Goal: Task Accomplishment & Management: Manage account settings

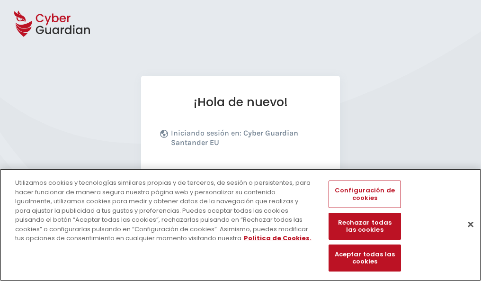
scroll to position [116, 0]
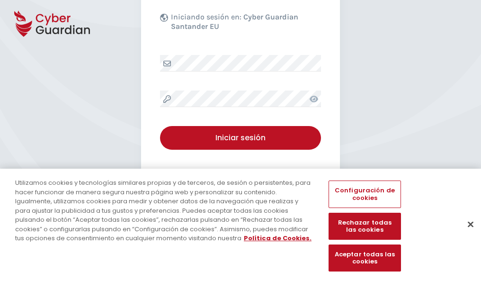
click at [466, 234] on button "Cerrar" at bounding box center [470, 223] width 21 height 21
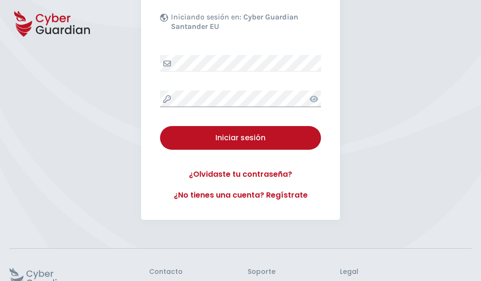
scroll to position [184, 0]
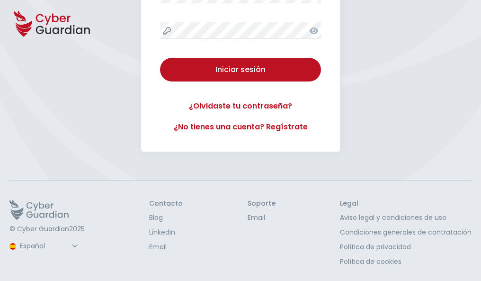
click at [160, 58] on button "Iniciar sesión" at bounding box center [240, 70] width 161 height 24
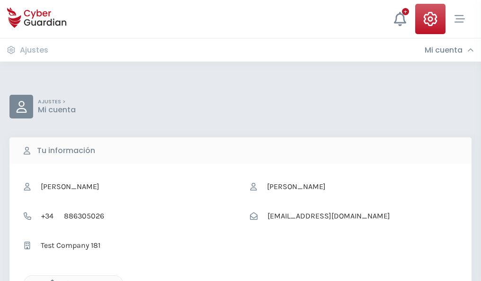
click at [50, 280] on icon "button" at bounding box center [50, 283] width 8 height 8
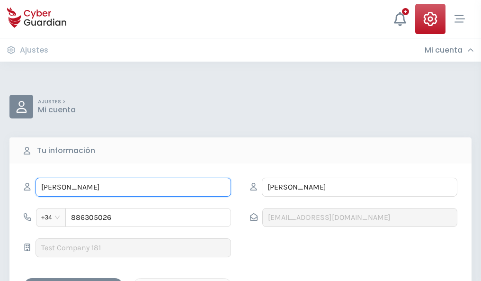
click at [133, 187] on input "LOIDA" at bounding box center [132, 186] width 195 height 19
type input "L"
type input "Griselda"
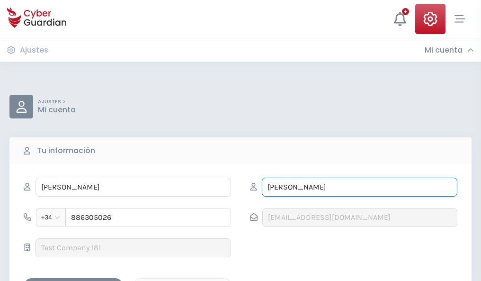
click at [359, 187] on input "ARCOS" at bounding box center [359, 186] width 195 height 19
type input "A"
type input "Reig"
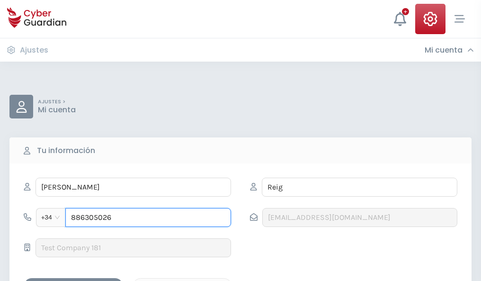
click at [148, 217] on input "886305026" at bounding box center [148, 217] width 166 height 19
type input "8"
type input "862220171"
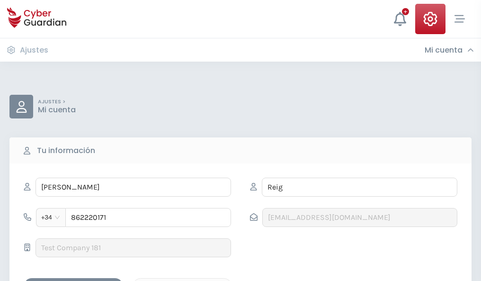
click at [73, 280] on div "Guardar cambios" at bounding box center [73, 286] width 85 height 12
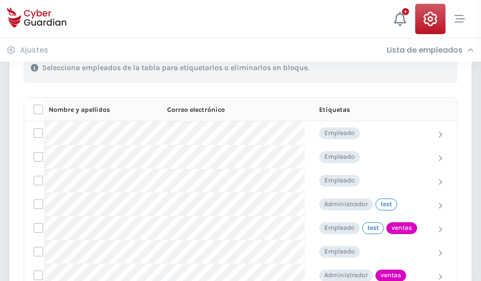
scroll to position [429, 0]
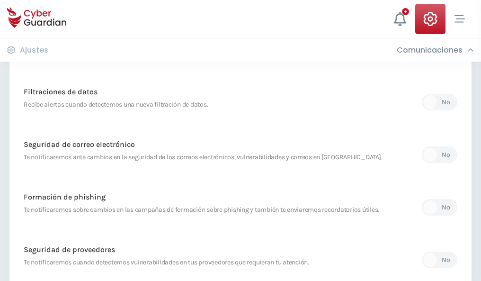
scroll to position [498, 0]
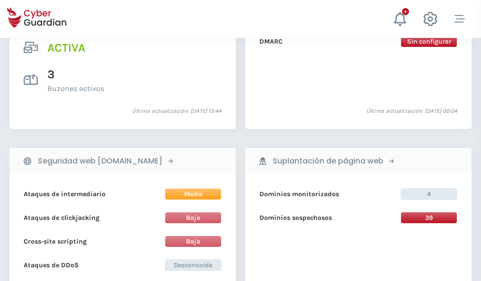
scroll to position [962, 0]
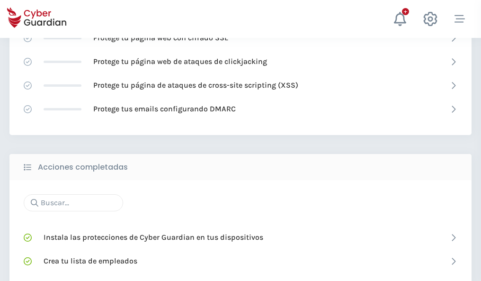
scroll to position [630, 0]
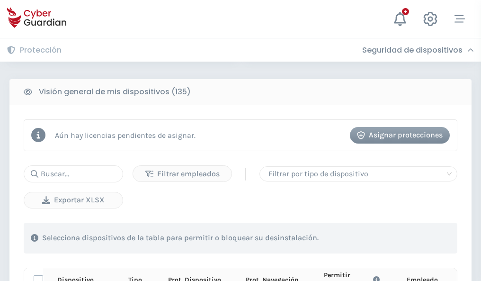
scroll to position [836, 0]
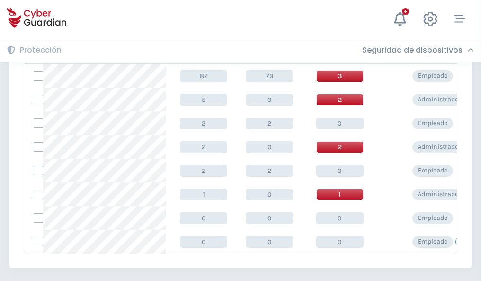
scroll to position [439, 0]
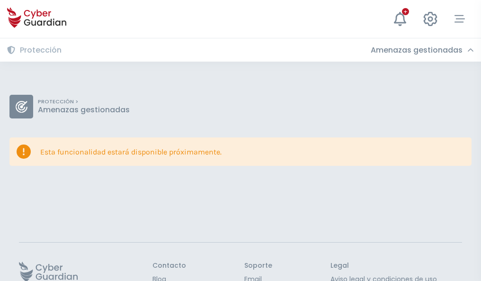
scroll to position [62, 0]
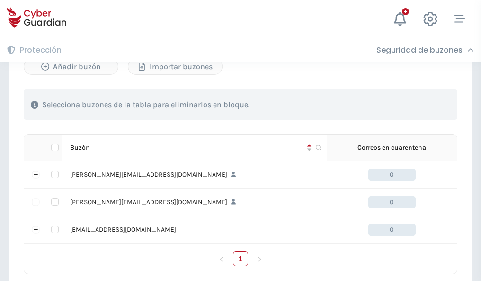
scroll to position [439, 0]
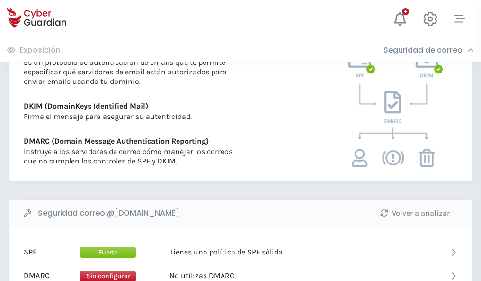
scroll to position [511, 0]
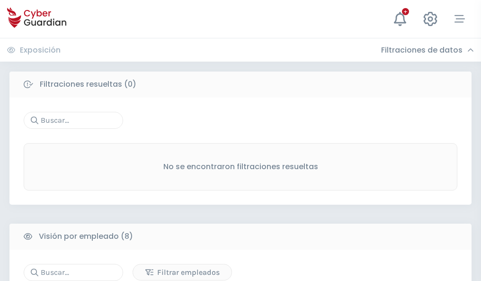
scroll to position [806, 0]
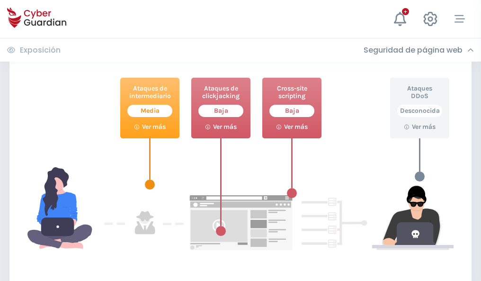
scroll to position [515, 0]
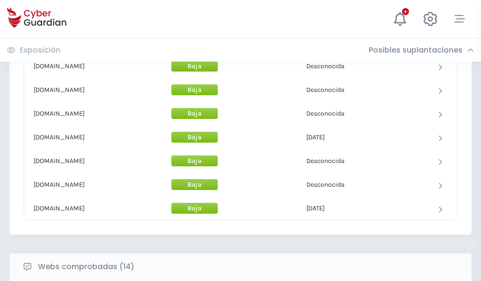
scroll to position [923, 0]
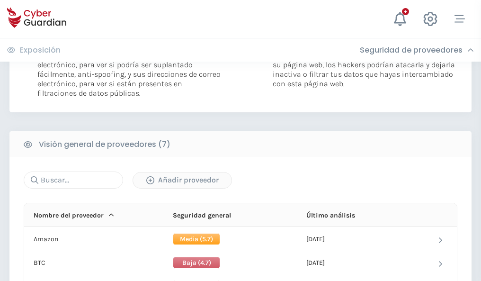
scroll to position [634, 0]
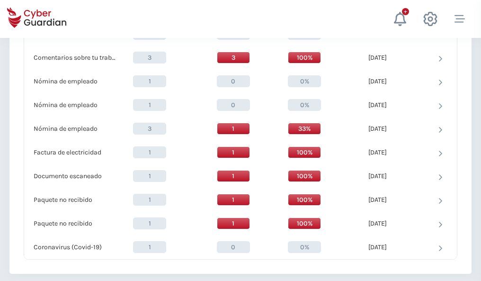
scroll to position [981, 0]
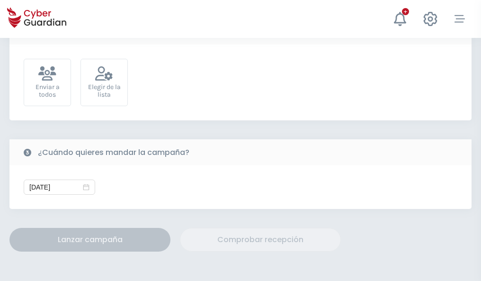
scroll to position [346, 0]
